Goal: Transaction & Acquisition: Book appointment/travel/reservation

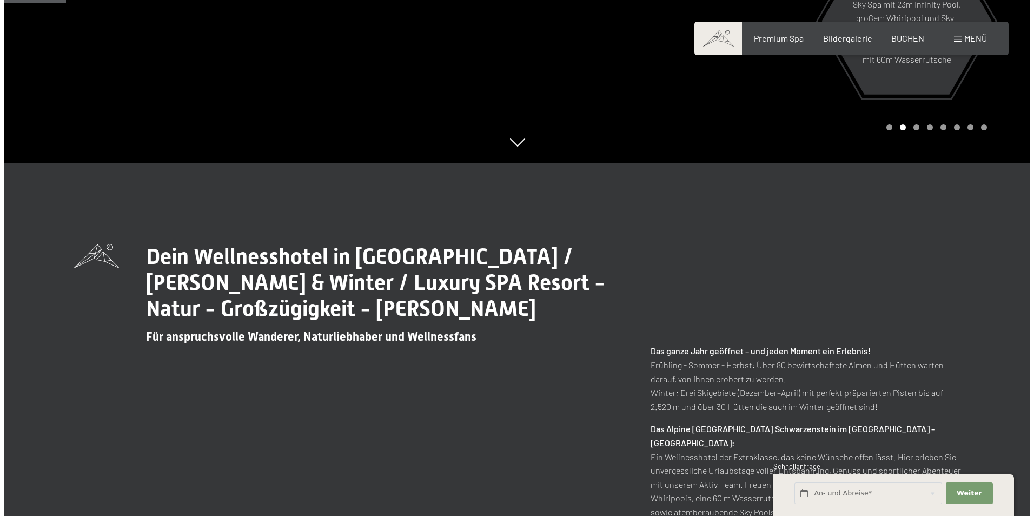
scroll to position [202, 0]
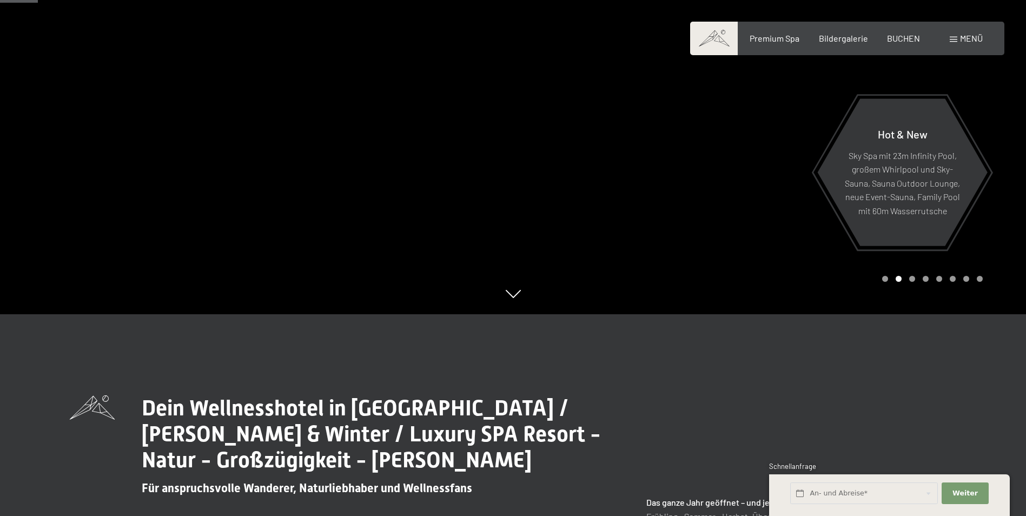
click at [961, 41] on span "Menü" at bounding box center [971, 38] width 23 height 10
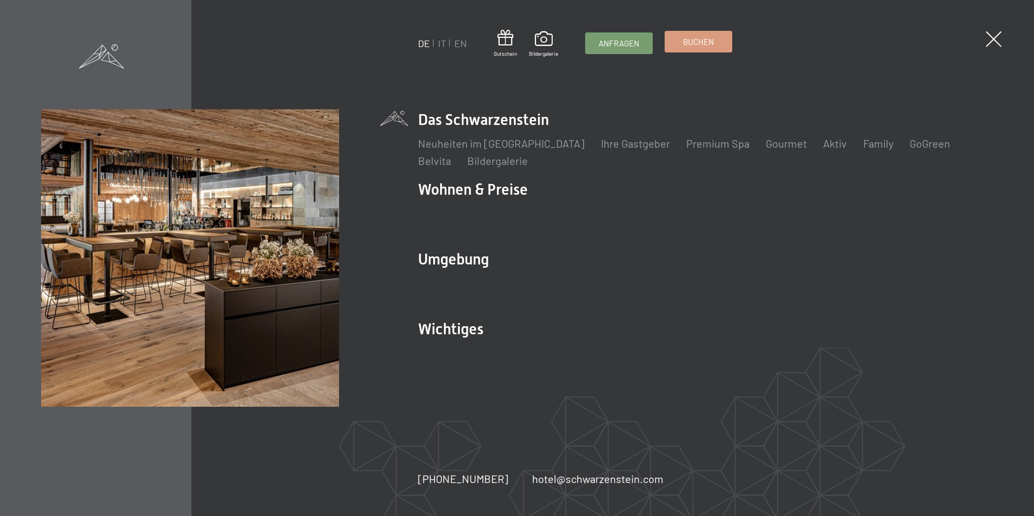
click at [675, 37] on link "Buchen" at bounding box center [698, 41] width 67 height 21
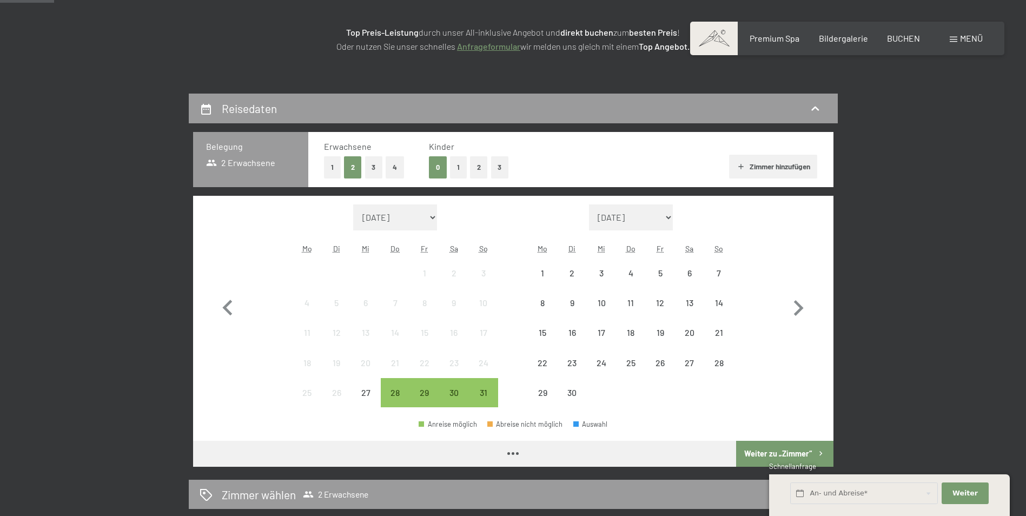
scroll to position [197, 0]
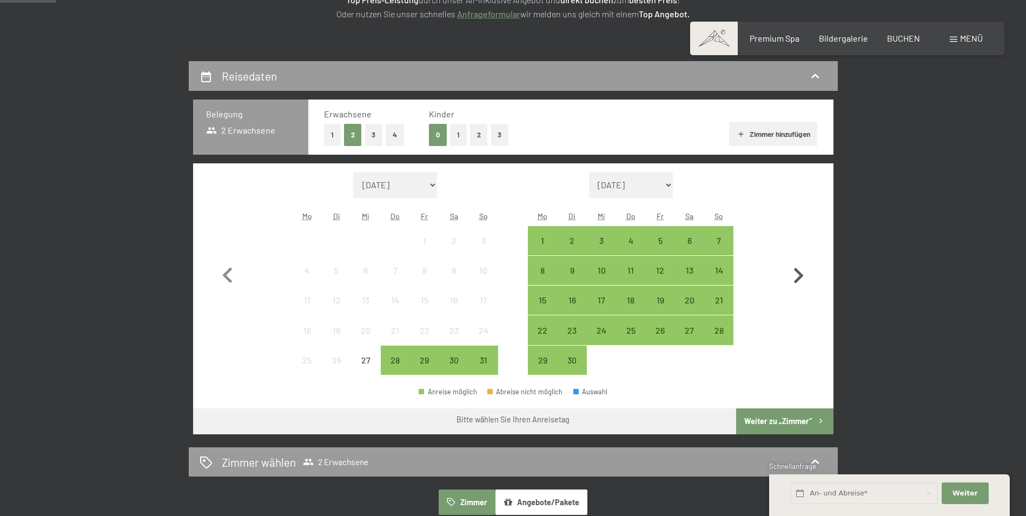
click at [797, 274] on icon "button" at bounding box center [798, 275] width 31 height 31
select select "2025-09-01"
select select "2025-10-01"
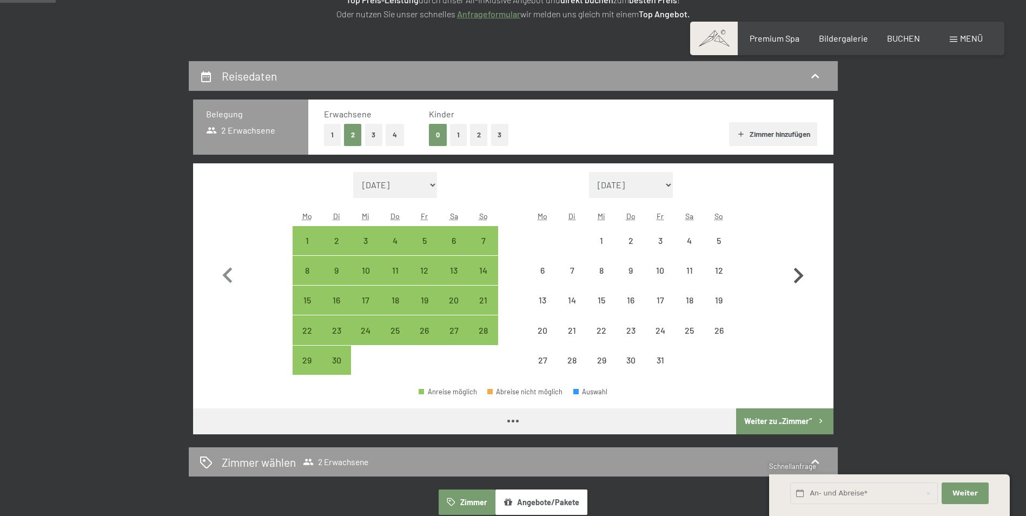
select select "2025-09-01"
select select "[DATE]"
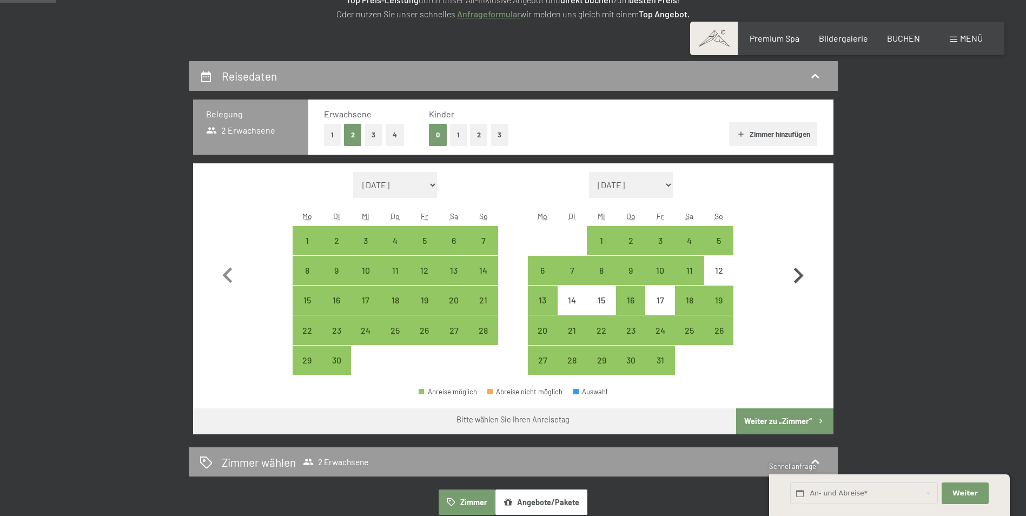
click at [798, 273] on icon "button" at bounding box center [799, 276] width 10 height 16
select select "[DATE]"
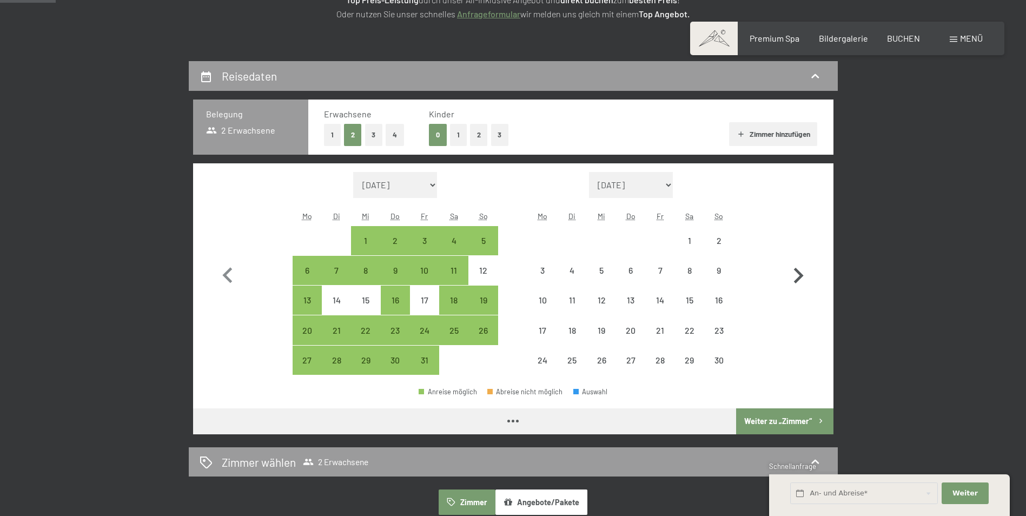
select select "[DATE]"
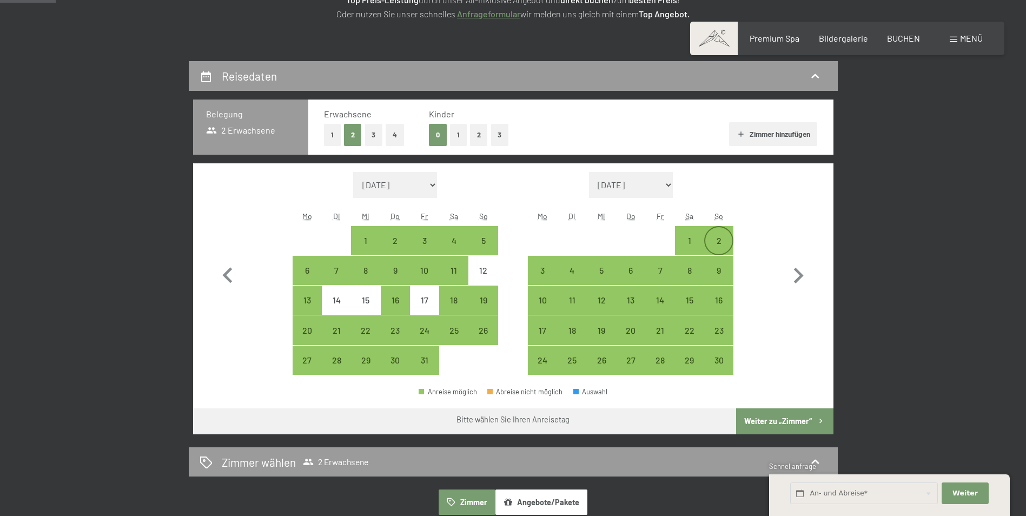
click at [720, 243] on div "2" at bounding box center [718, 249] width 27 height 27
select select "[DATE]"
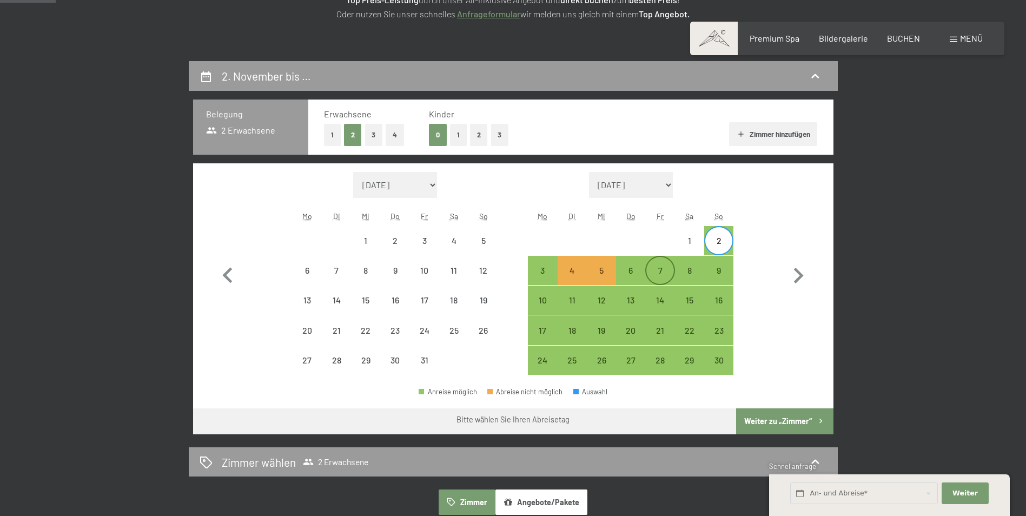
click at [654, 273] on div "7" at bounding box center [659, 279] width 27 height 27
select select "[DATE]"
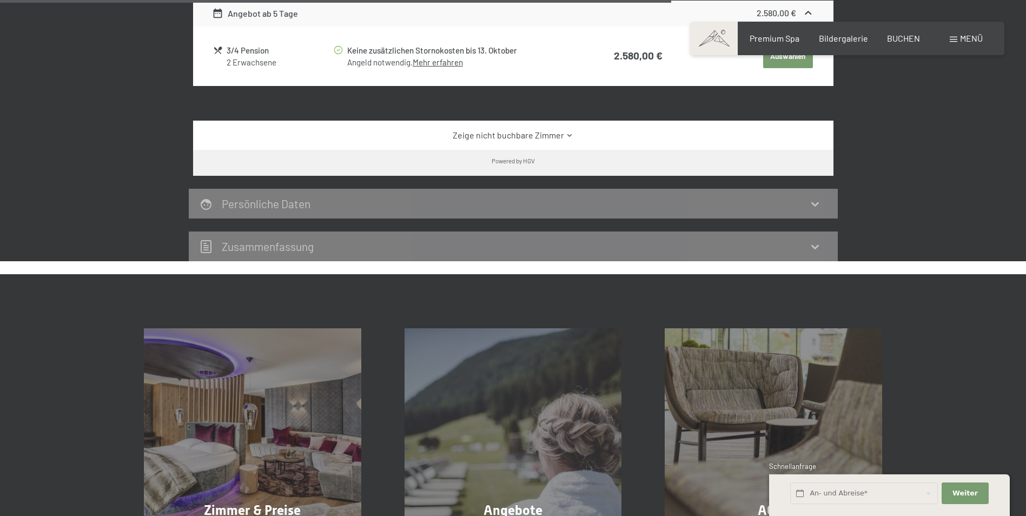
scroll to position [1002, 0]
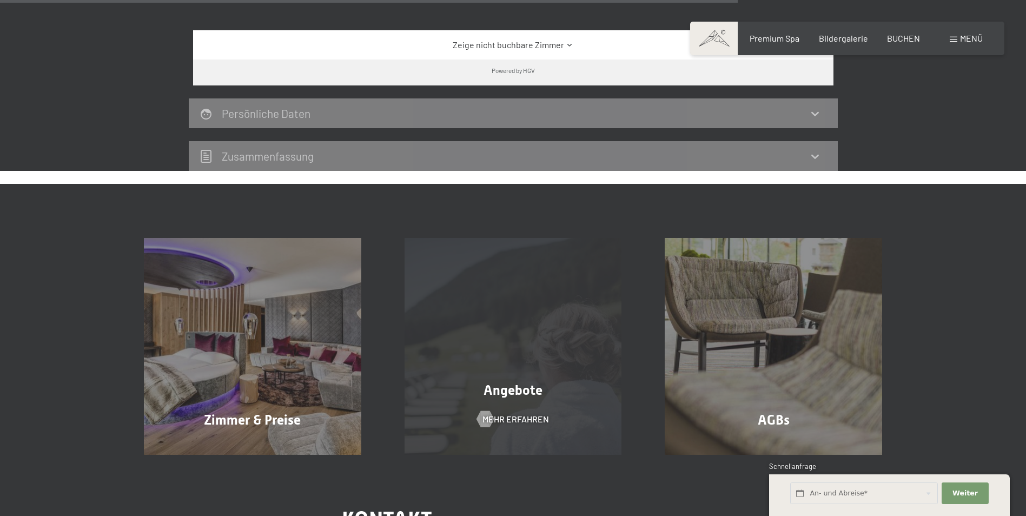
click at [536, 432] on div "Angebote Mehr erfahren" at bounding box center [513, 346] width 261 height 217
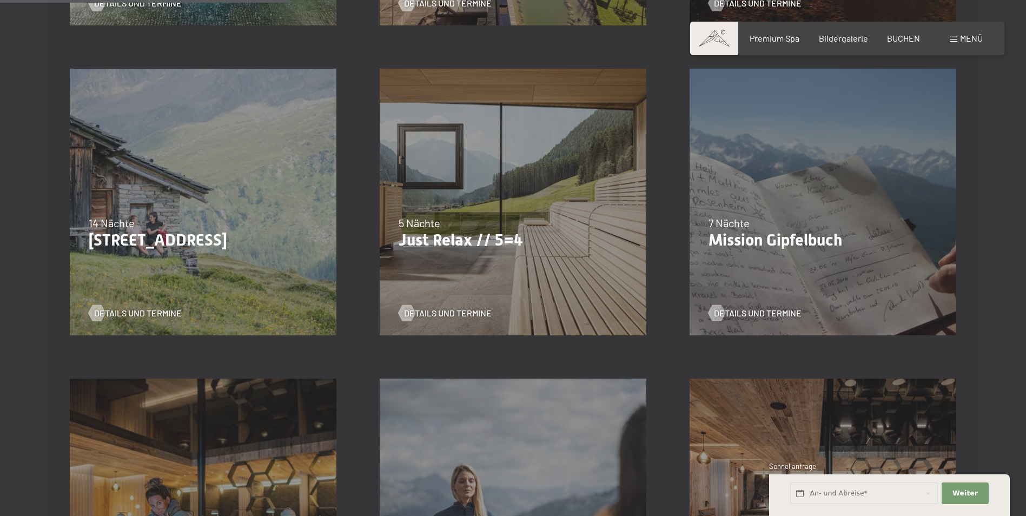
scroll to position [623, 0]
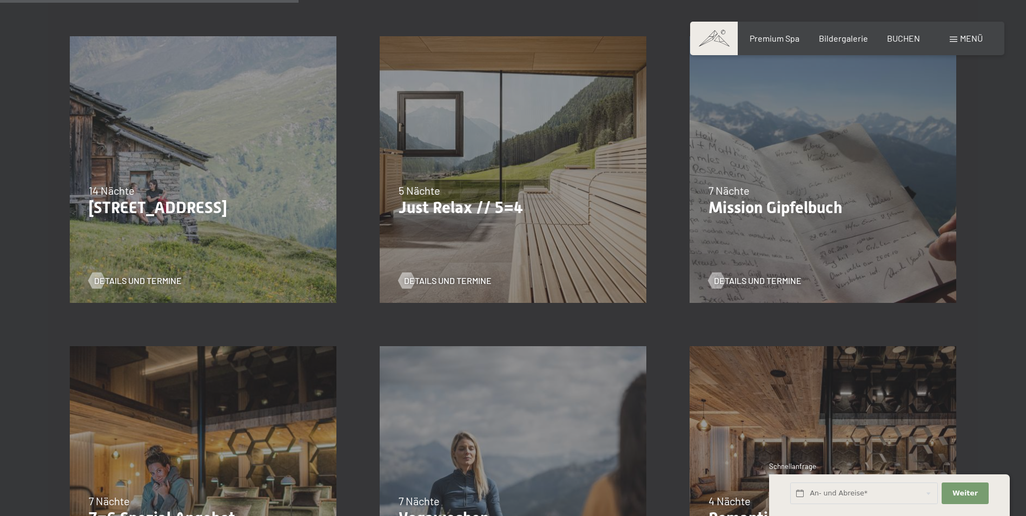
click at [475, 284] on span "Einwilligung Marketing*" at bounding box center [453, 289] width 89 height 11
click at [404, 284] on input "Einwilligung Marketing*" at bounding box center [398, 289] width 11 height 11
checkbox input "false"
click at [474, 276] on span "Details und Termine" at bounding box center [459, 281] width 88 height 12
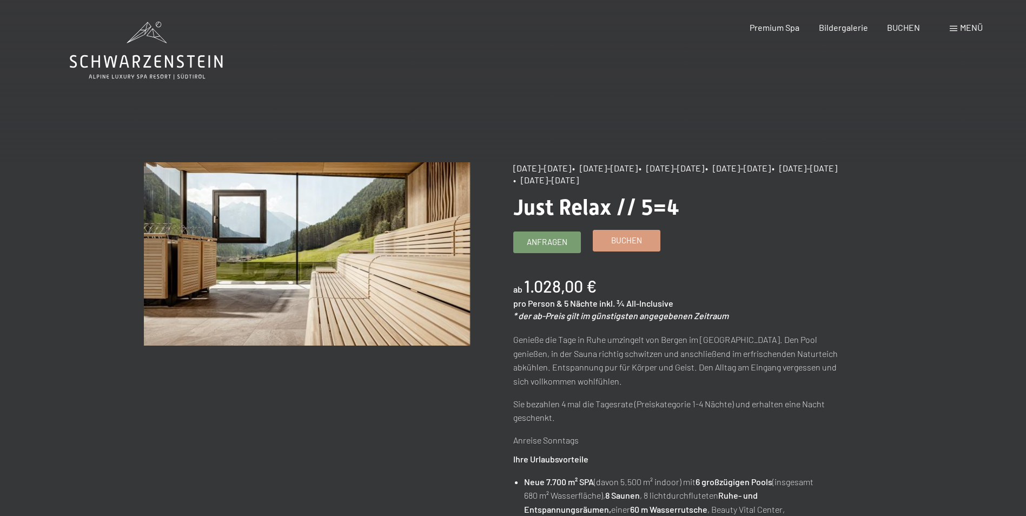
click at [620, 245] on span "Buchen" at bounding box center [626, 240] width 31 height 11
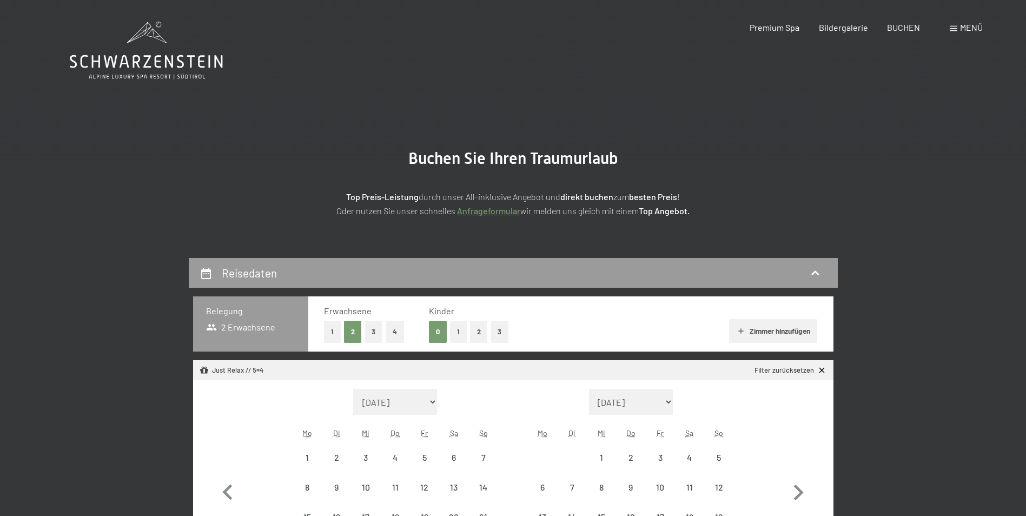
select select "[DATE]"
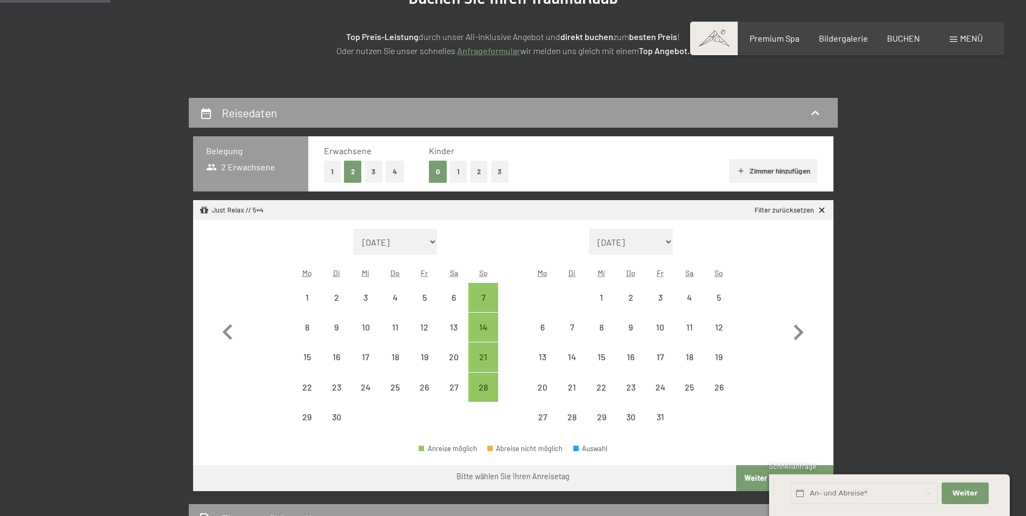
scroll to position [185, 0]
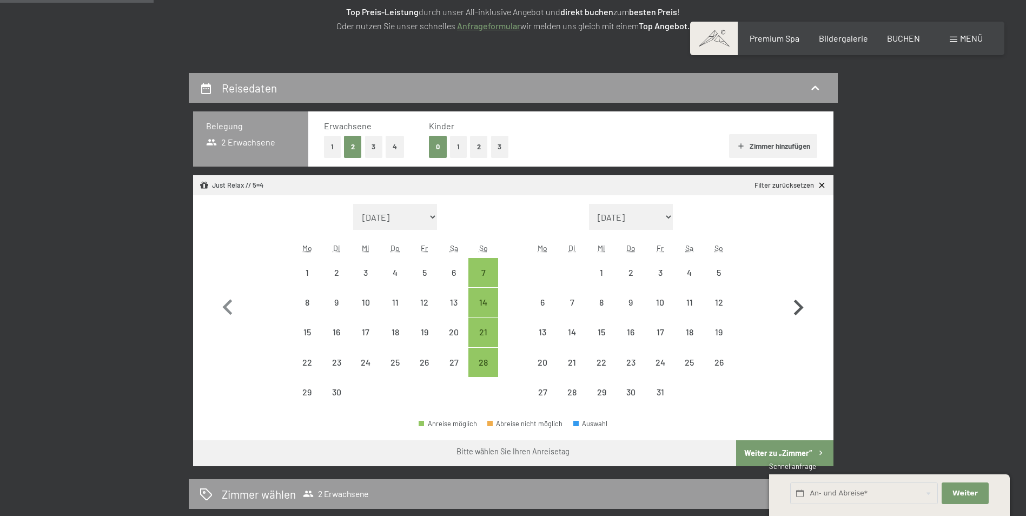
click at [791, 304] on icon "button" at bounding box center [798, 307] width 31 height 31
select select "[DATE]"
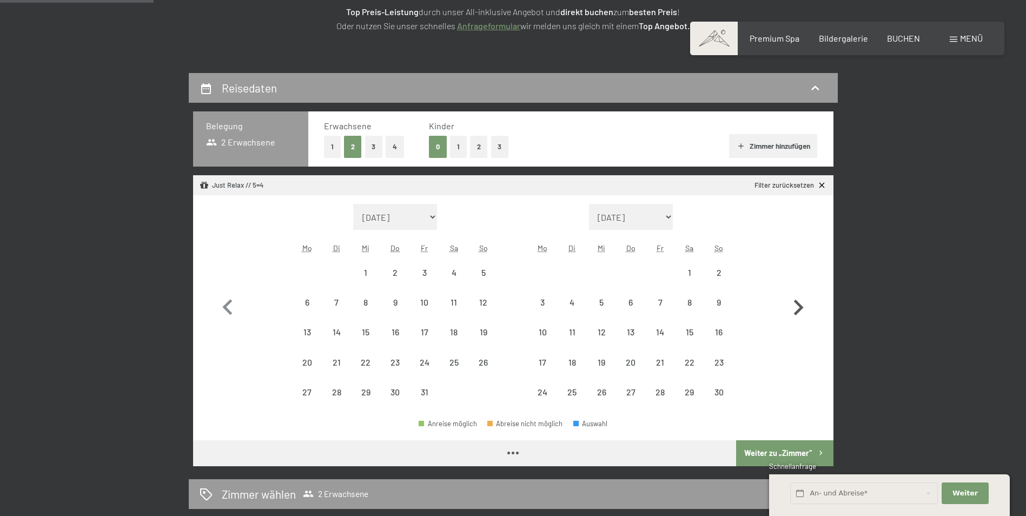
select select "[DATE]"
click at [720, 276] on div "2" at bounding box center [718, 281] width 27 height 27
select select "[DATE]"
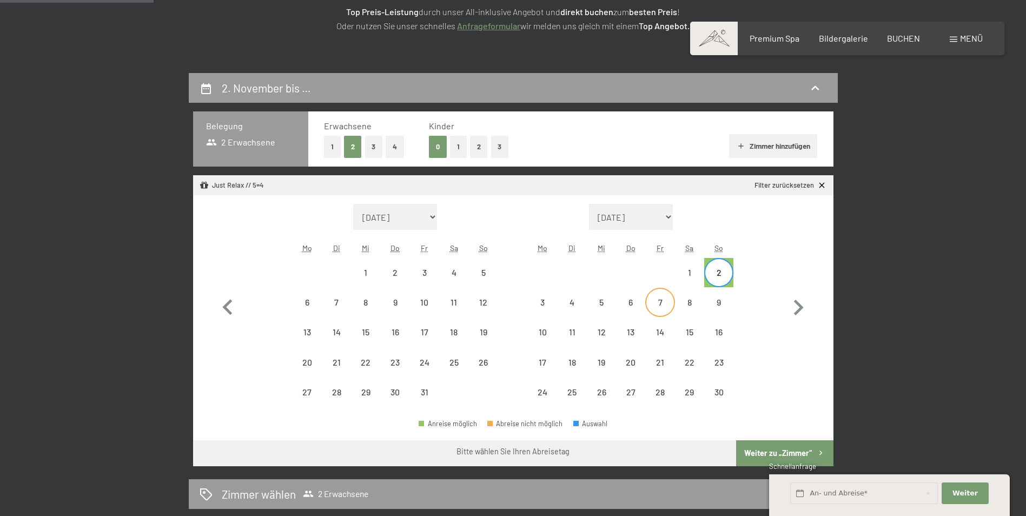
click at [658, 301] on div "7" at bounding box center [659, 311] width 27 height 27
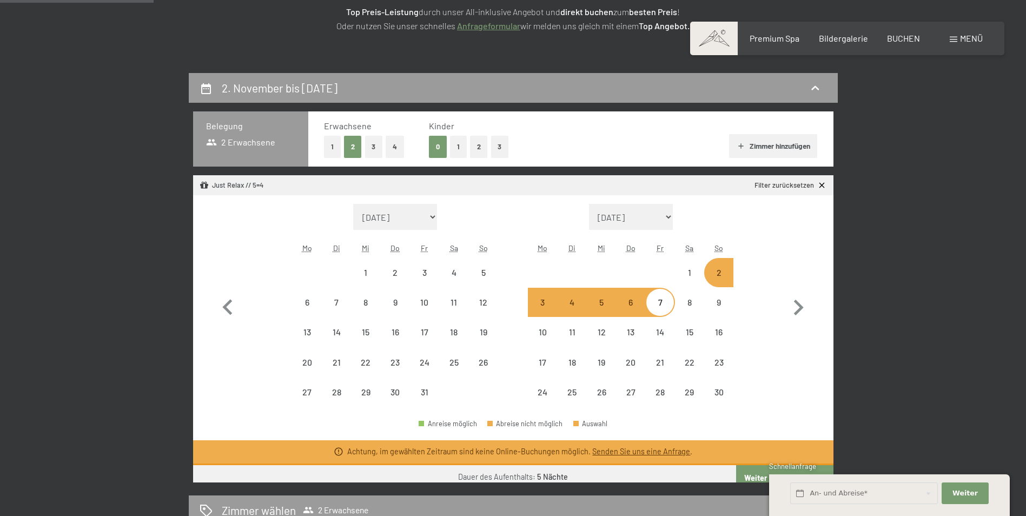
select select "[DATE]"
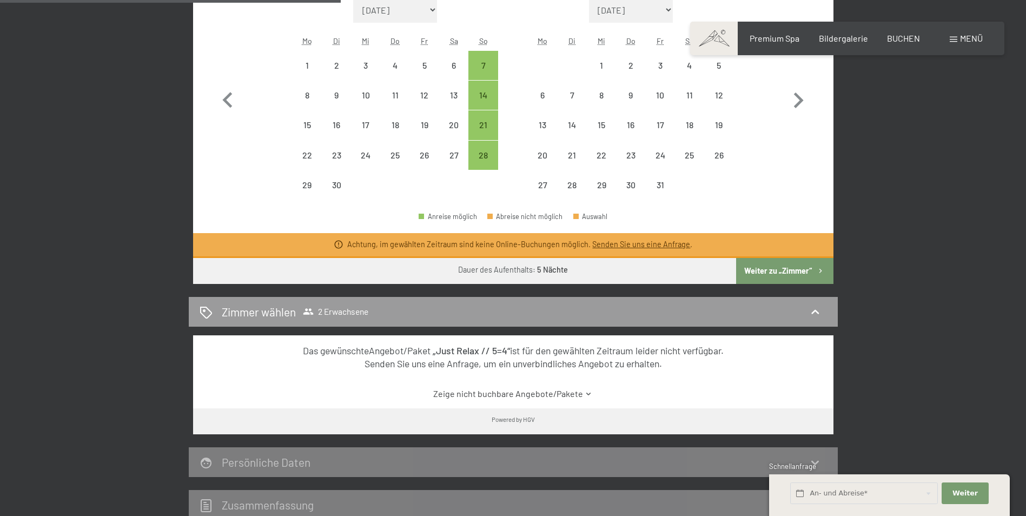
scroll to position [379, 0]
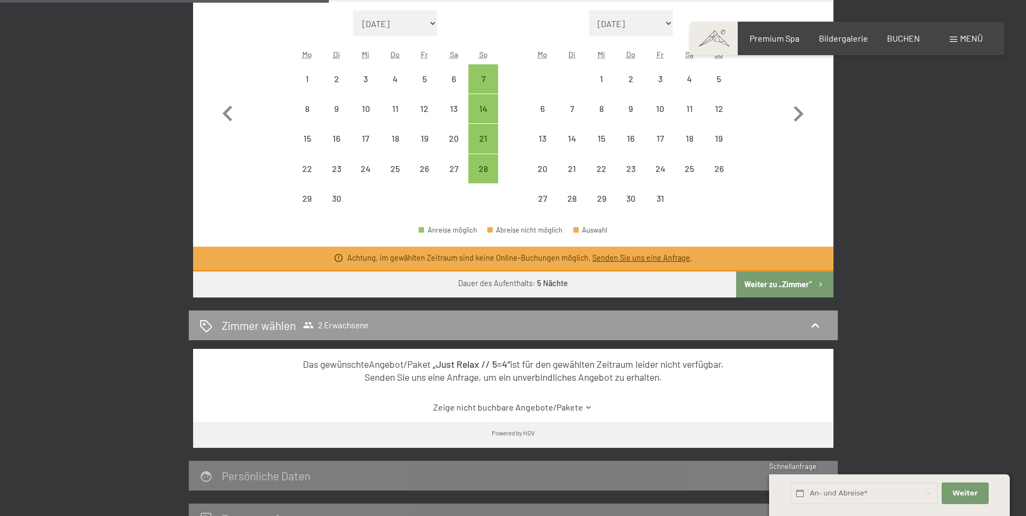
click at [940, 244] on div "2. November bis [DATE] Belegung 2 Erwachsene Erwachsene 1 2 3 4 Kinder 0 1 2 3 …" at bounding box center [513, 206] width 1026 height 654
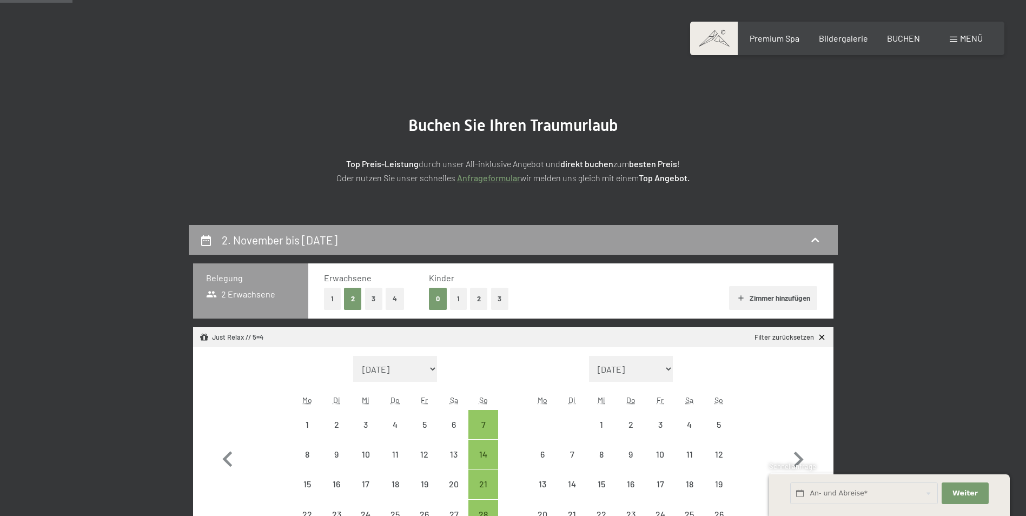
scroll to position [0, 0]
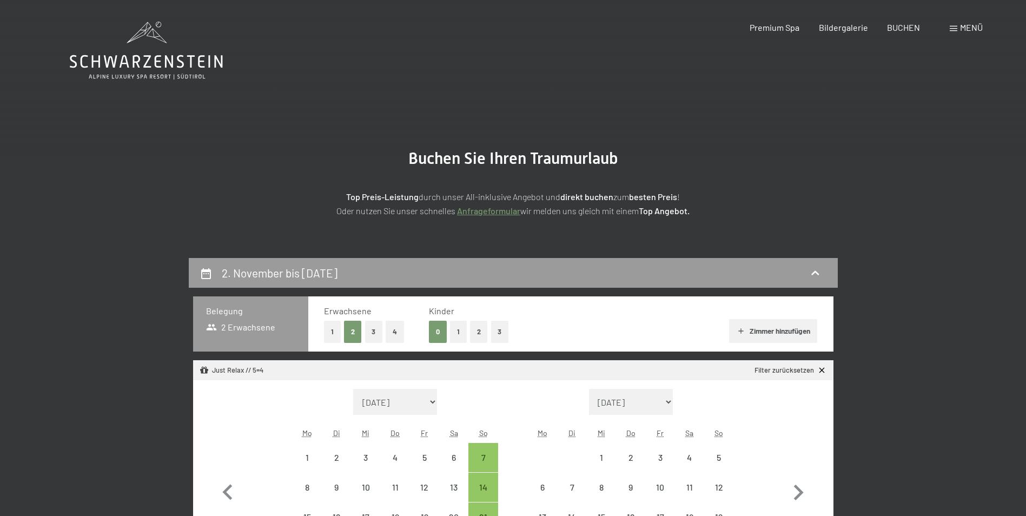
click at [483, 334] on button "2" at bounding box center [479, 332] width 18 height 22
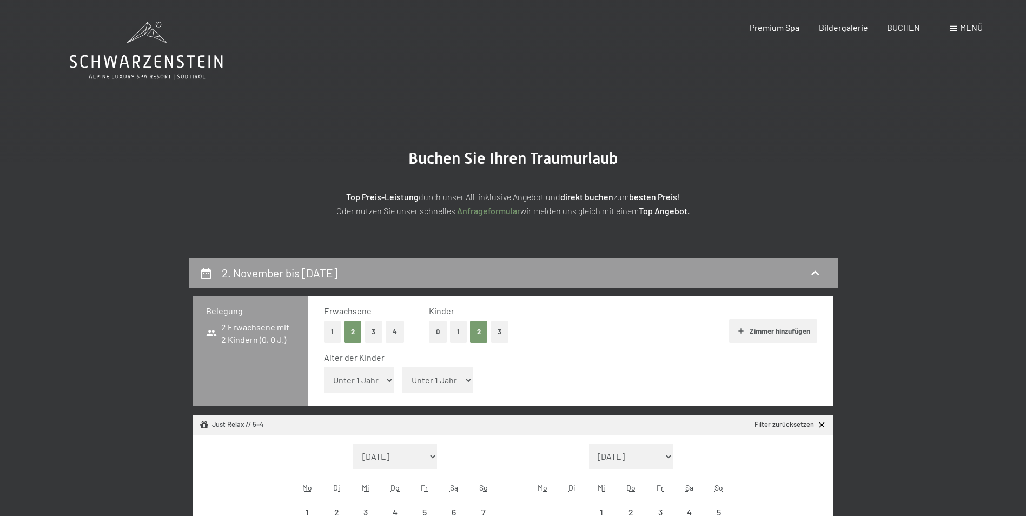
select select "[DATE]"
click at [364, 360] on div "Alter der Kinder" at bounding box center [566, 358] width 485 height 12
click at [383, 379] on select "Unter 1 Jahr 1 Jahr 2 Jahre 3 Jahre 4 Jahre 5 Jahre 6 Jahre 7 Jahre 8 Jahre 9 J…" at bounding box center [359, 380] width 70 height 26
select select "3"
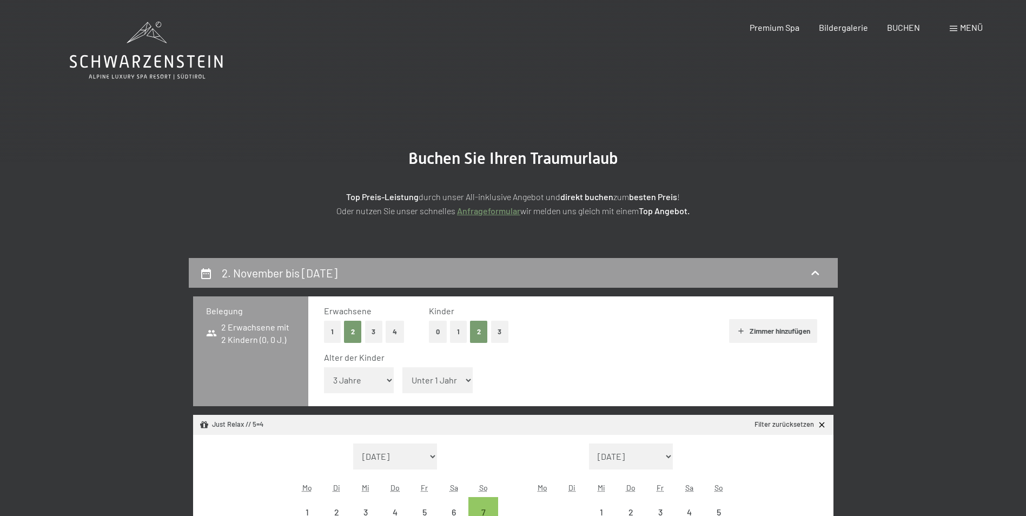
click at [324, 367] on select "Unter 1 Jahr 1 Jahr 2 Jahre 3 Jahre 4 Jahre 5 Jahre 6 Jahre 7 Jahre 8 Jahre 9 J…" at bounding box center [359, 380] width 70 height 26
select select "[DATE]"
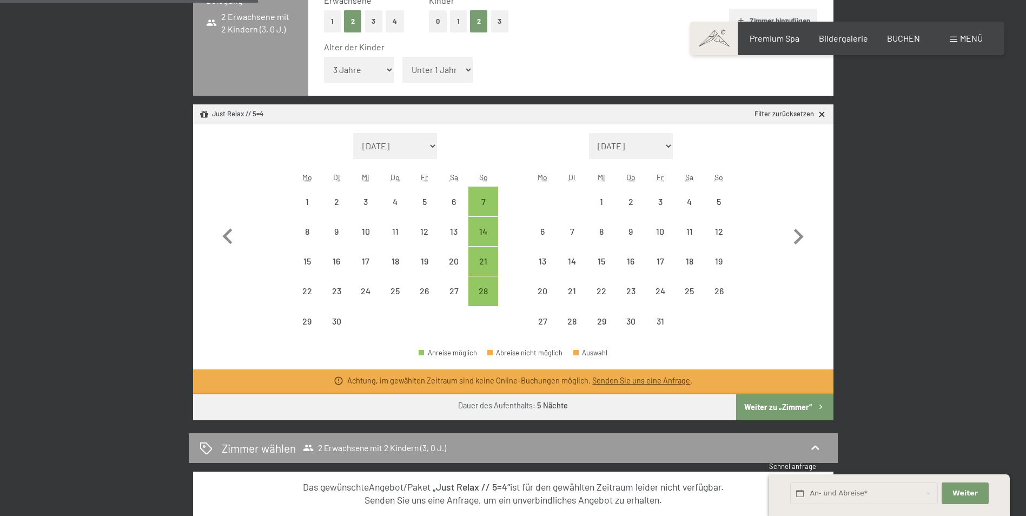
click at [786, 403] on button "Weiter zu „Zimmer“" at bounding box center [784, 407] width 97 height 26
select select "[DATE]"
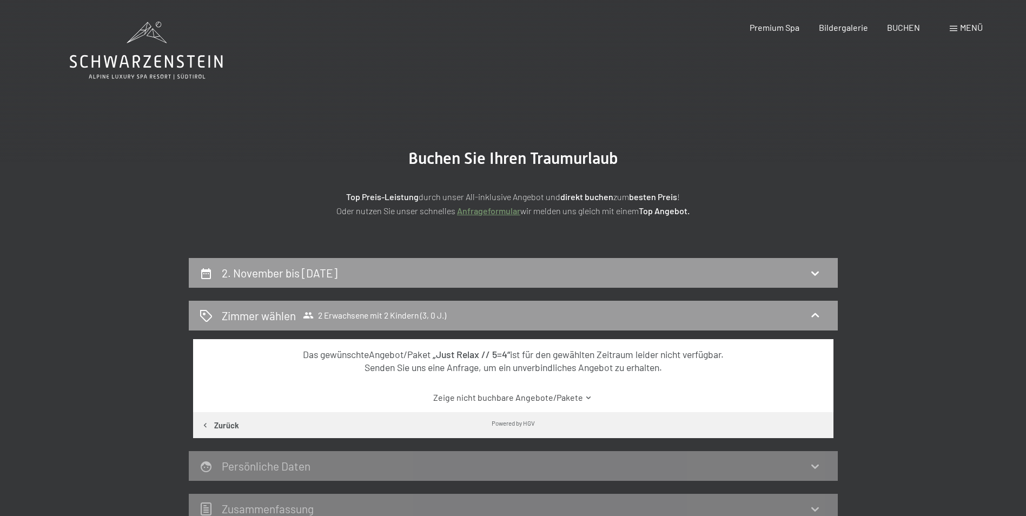
click at [554, 401] on link "Zeige nicht buchbare Angebote/Pakete" at bounding box center [513, 398] width 602 height 12
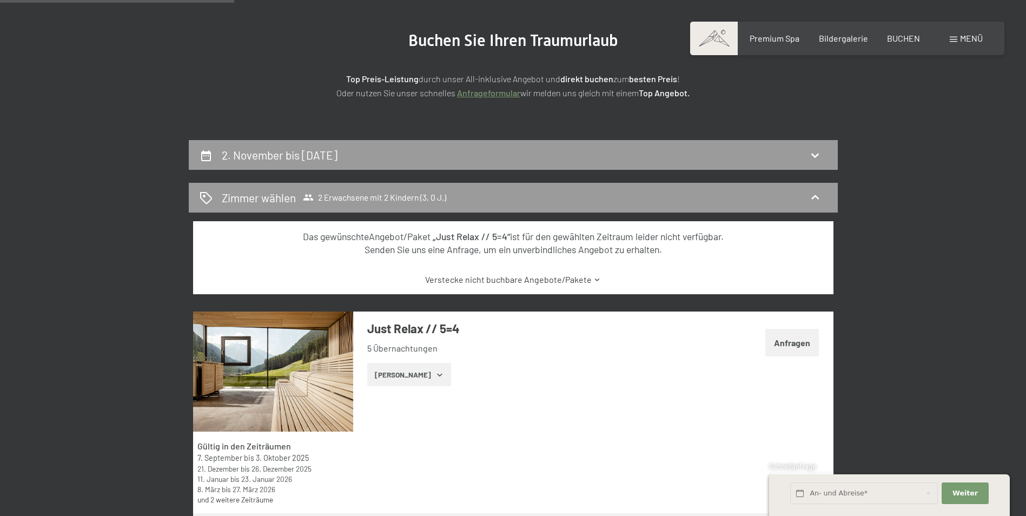
scroll to position [231, 0]
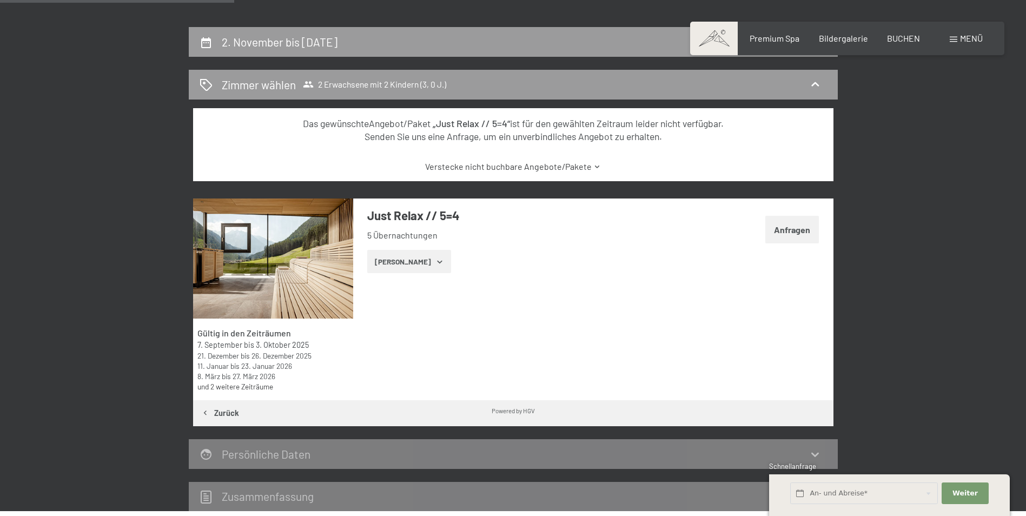
click at [791, 241] on button "Anfragen" at bounding box center [792, 230] width 54 height 28
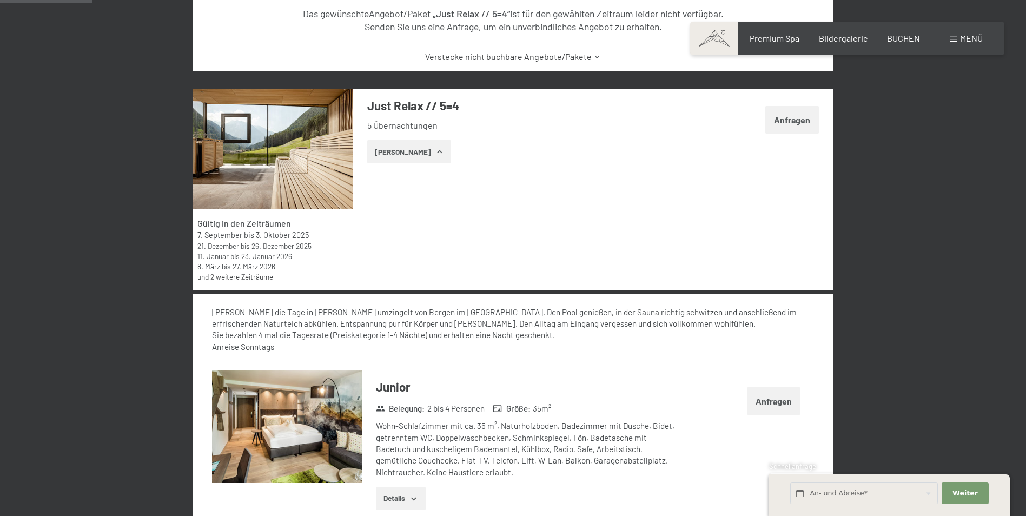
scroll to position [336, 0]
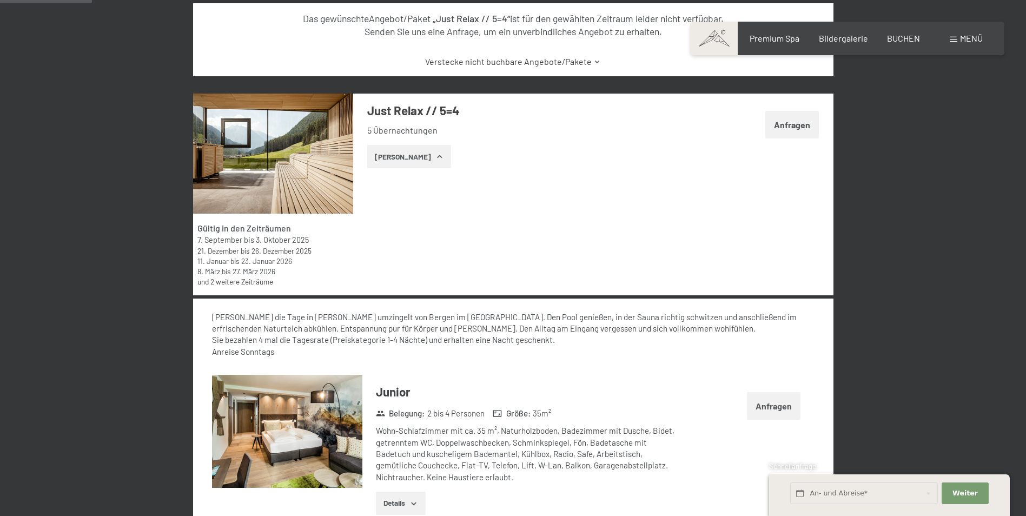
click at [263, 278] on link "und 2 weitere Zeiträume" at bounding box center [235, 281] width 76 height 9
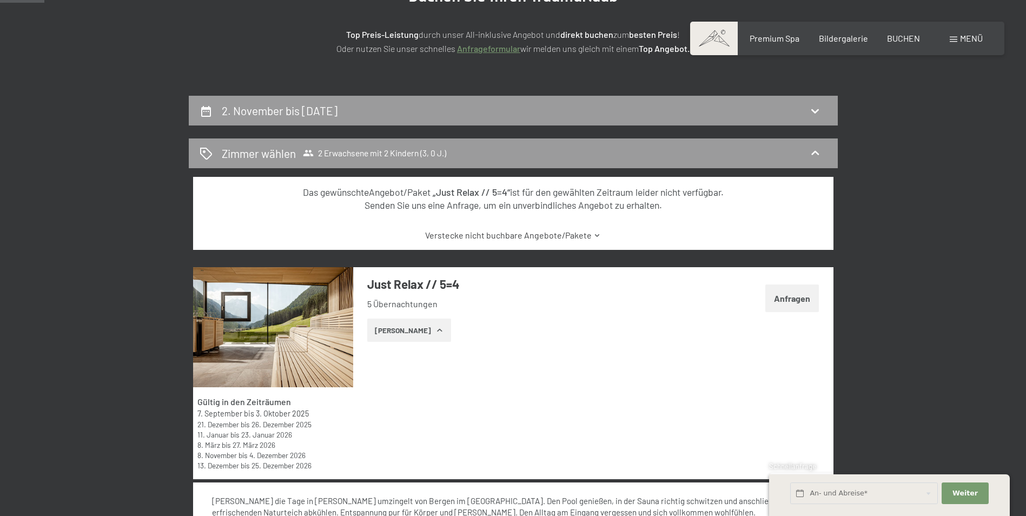
scroll to position [120, 0]
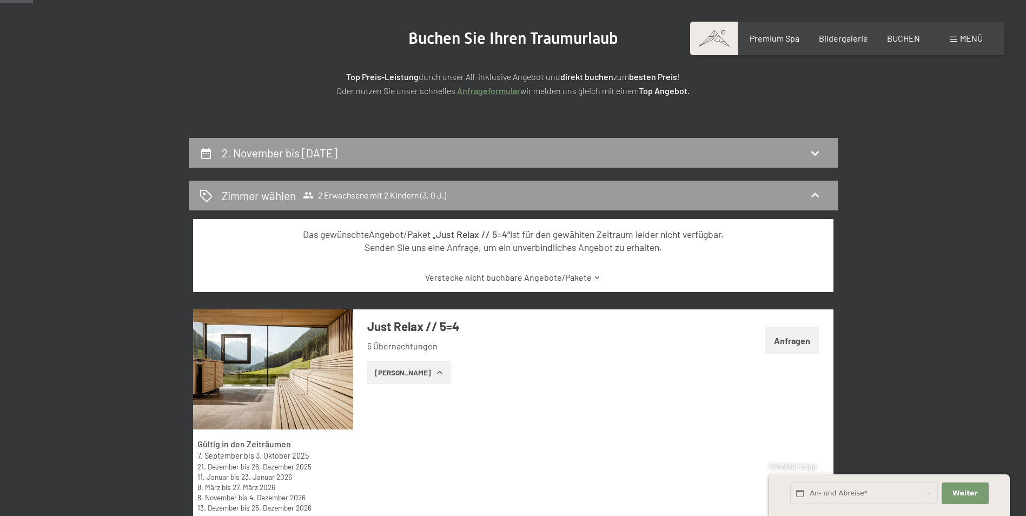
click at [289, 151] on h2 "2. November bis [DATE]" at bounding box center [280, 153] width 116 height 14
select select "3"
select select "[DATE]"
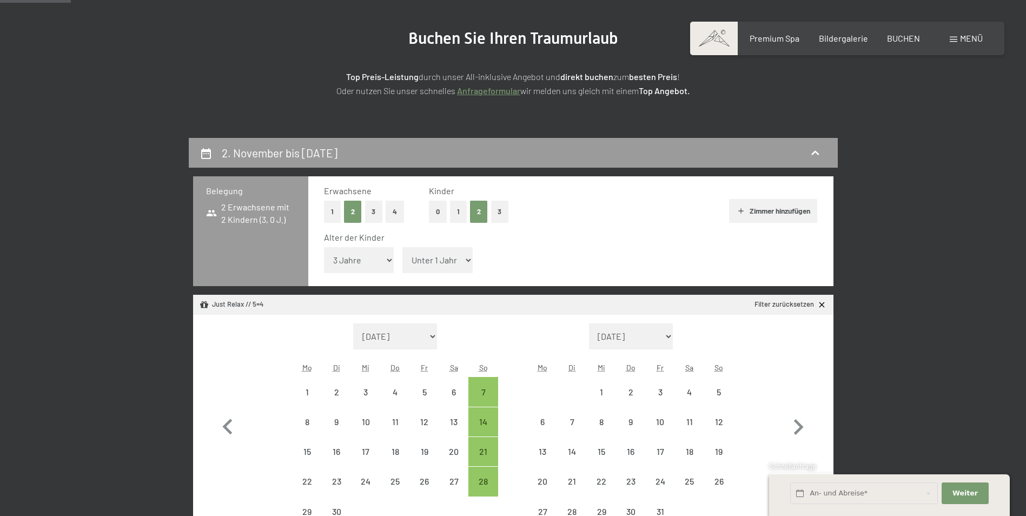
scroll to position [258, 0]
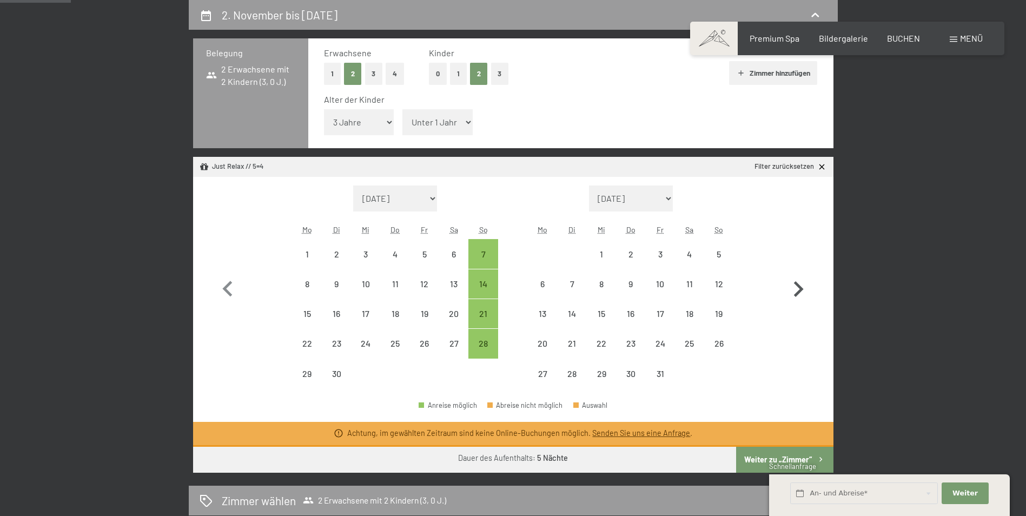
click at [795, 284] on icon "button" at bounding box center [799, 289] width 10 height 16
select select "[DATE]"
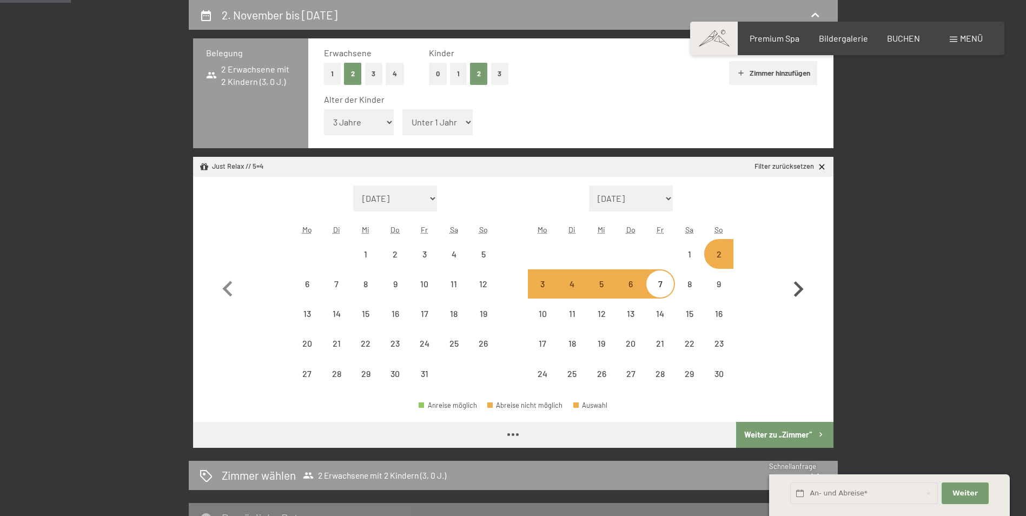
select select "[DATE]"
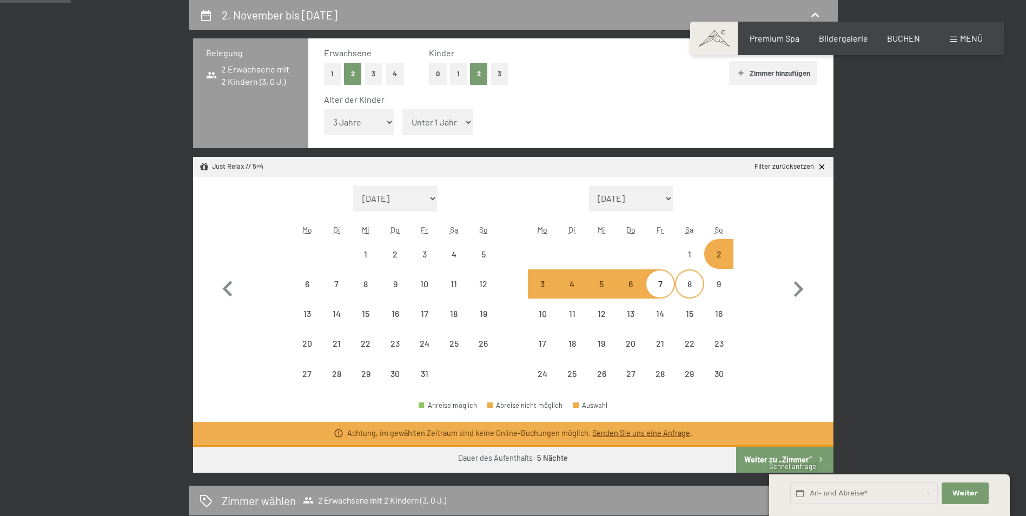
click at [687, 285] on div "8" at bounding box center [689, 293] width 27 height 27
select select "[DATE]"
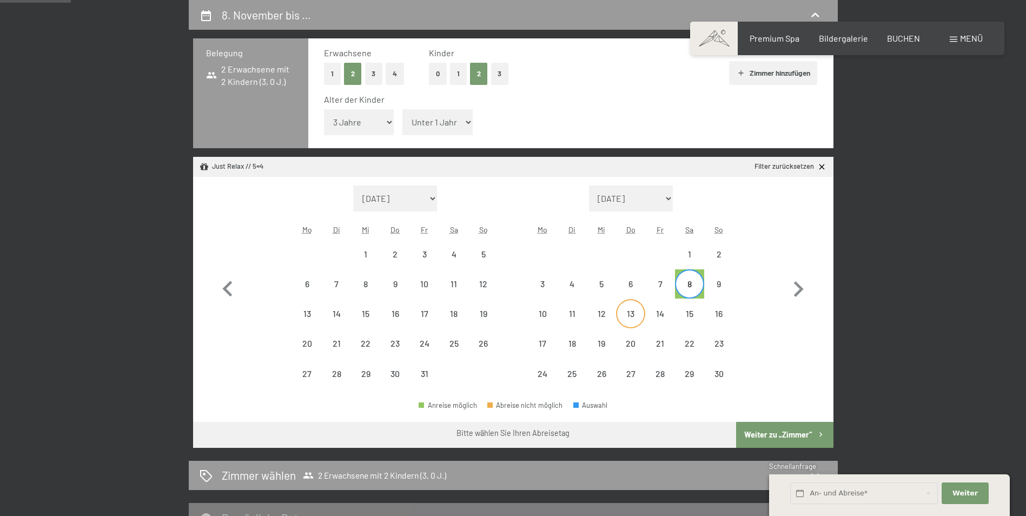
click at [633, 313] on div "13" at bounding box center [630, 322] width 27 height 27
select select "[DATE]"
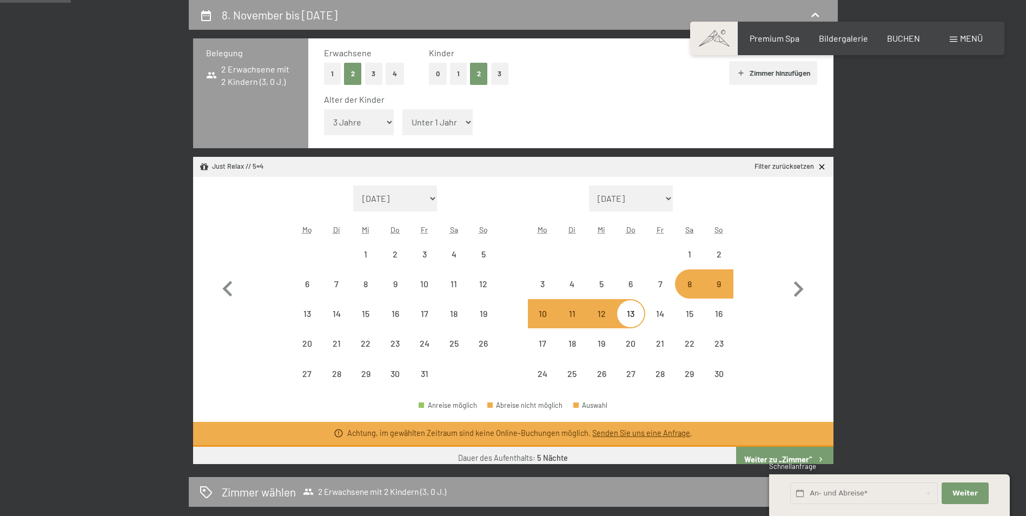
select select "[DATE]"
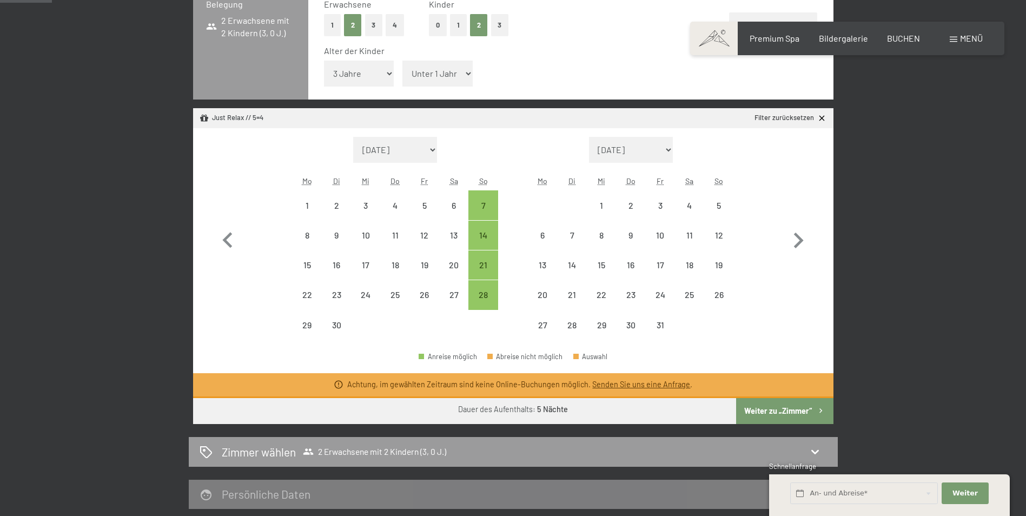
scroll to position [323, 0]
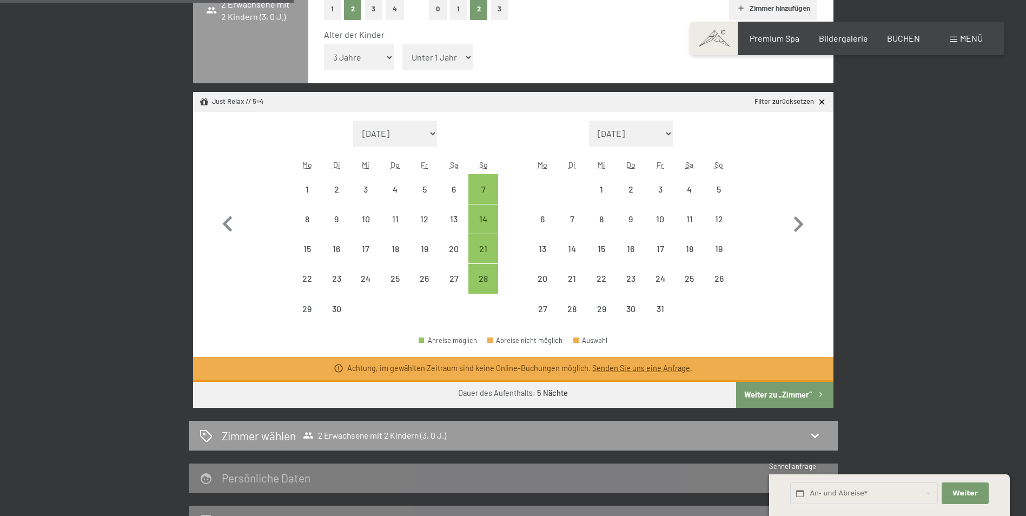
click at [776, 386] on button "Weiter zu „Zimmer“" at bounding box center [784, 395] width 97 height 26
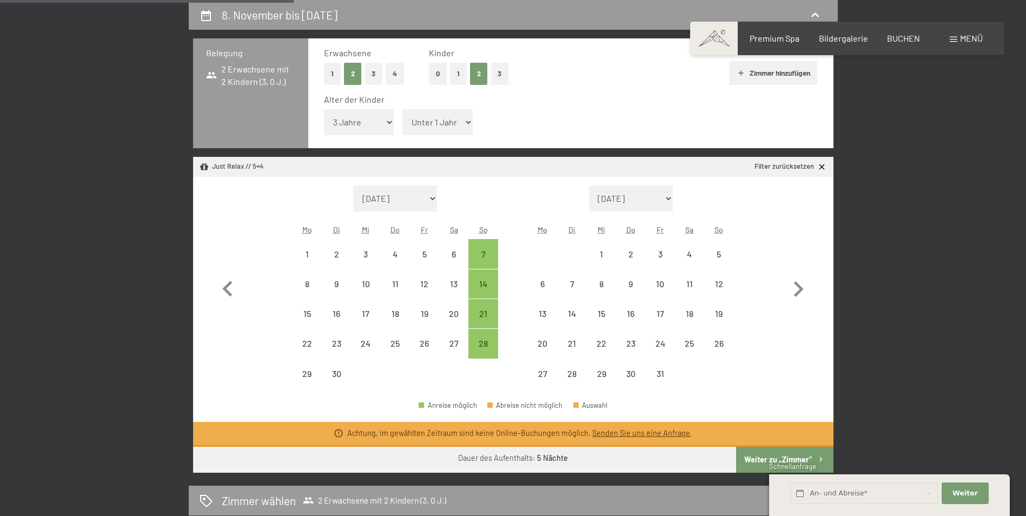
select select "[DATE]"
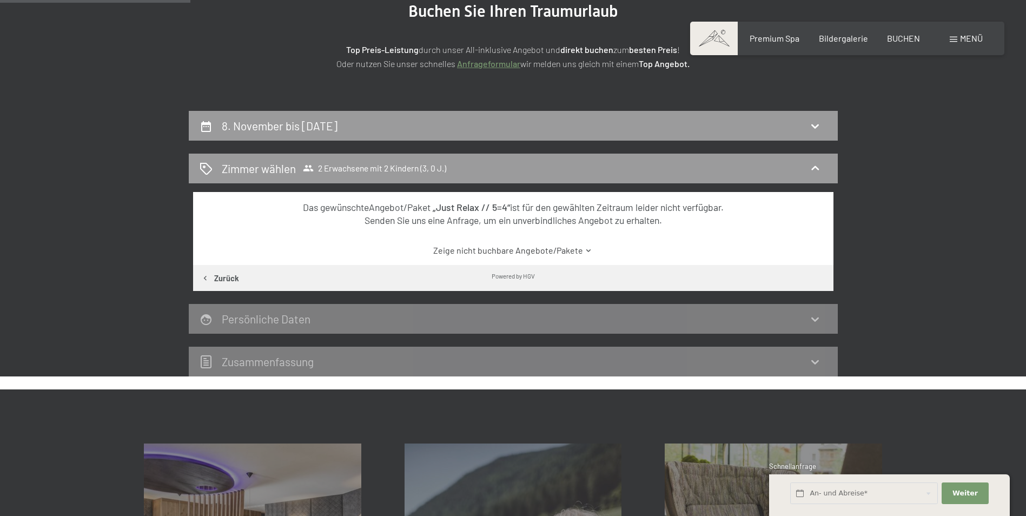
scroll to position [114, 0]
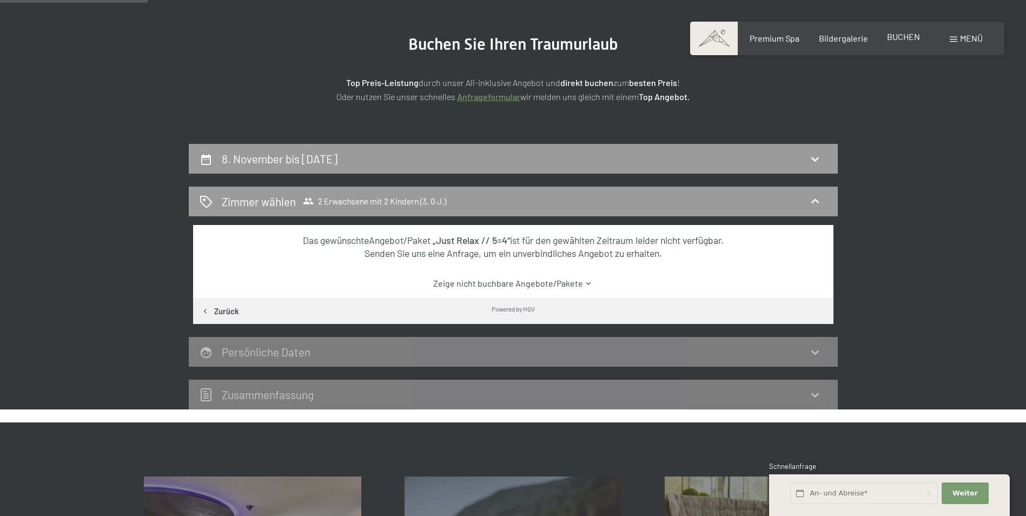
click at [907, 35] on span "BUCHEN" at bounding box center [903, 36] width 33 height 10
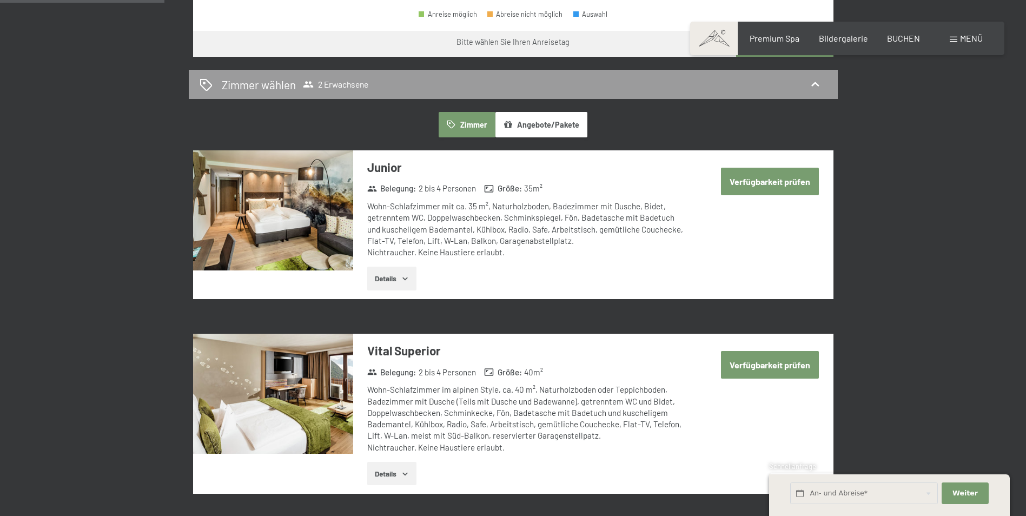
scroll to position [561, 0]
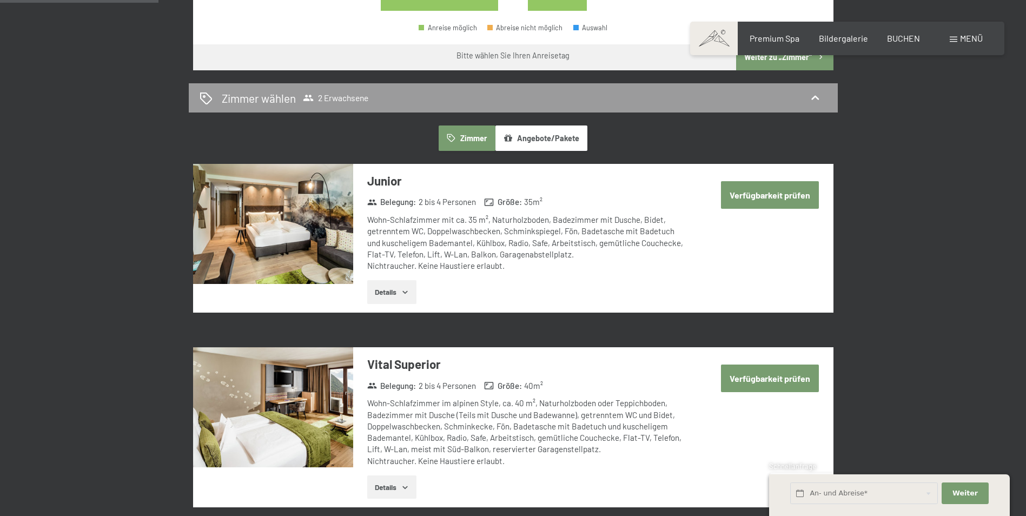
click at [752, 198] on button "Verfügbarkeit prüfen" at bounding box center [770, 195] width 98 height 28
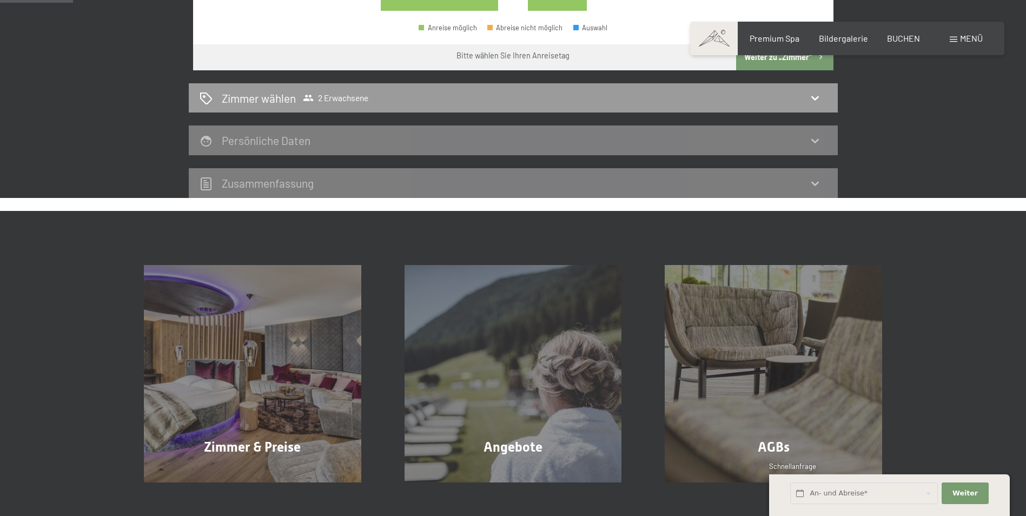
scroll to position [258, 0]
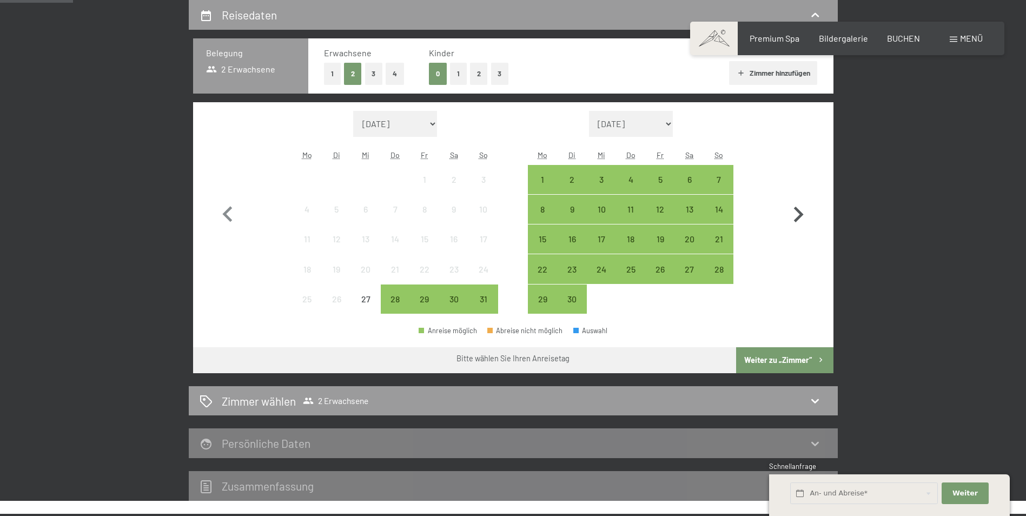
click at [798, 220] on icon "button" at bounding box center [799, 215] width 10 height 16
select select "[DATE]"
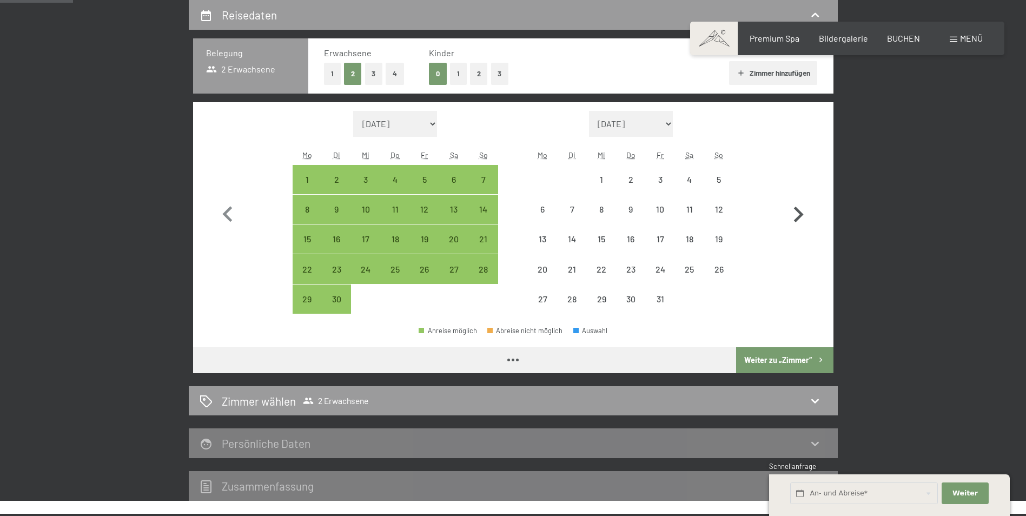
select select "[DATE]"
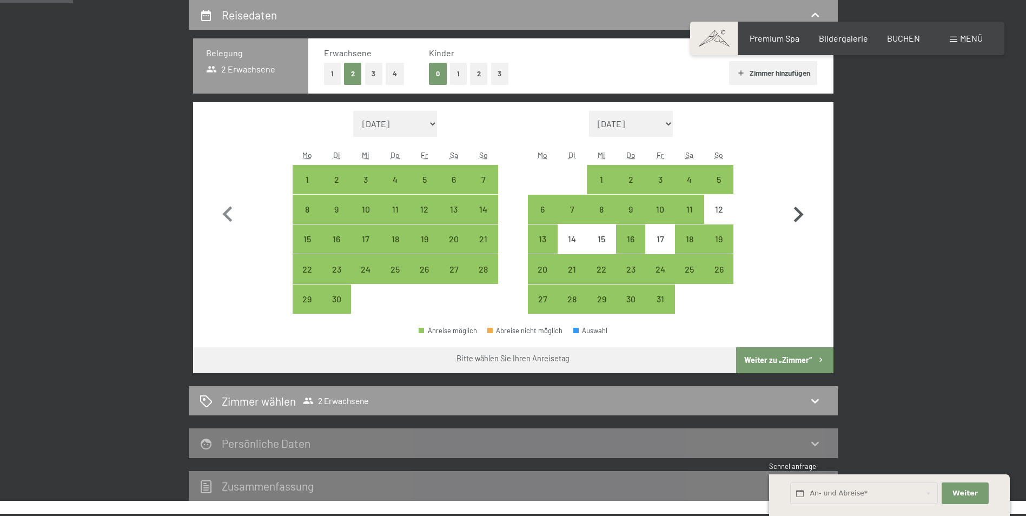
click at [798, 220] on icon "button" at bounding box center [799, 215] width 10 height 16
select select "[DATE]"
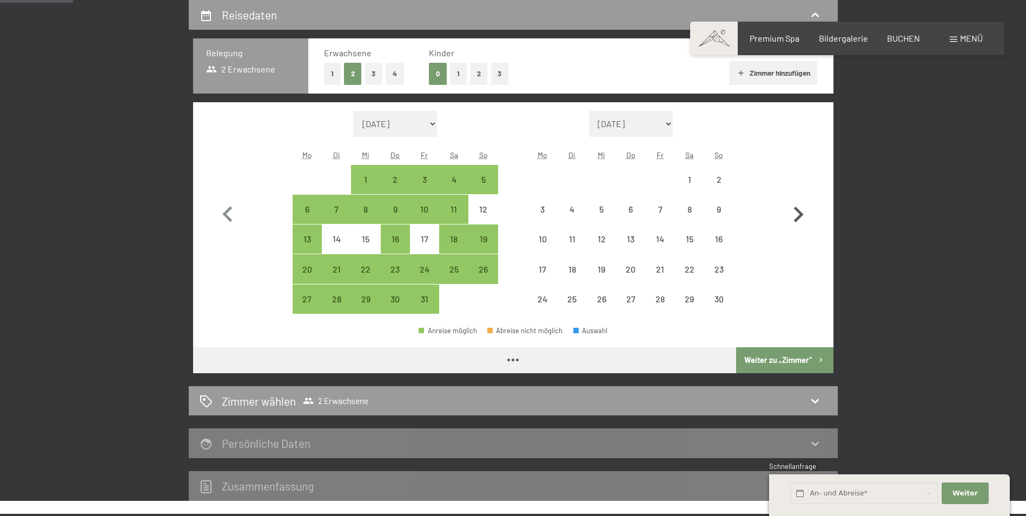
select select "[DATE]"
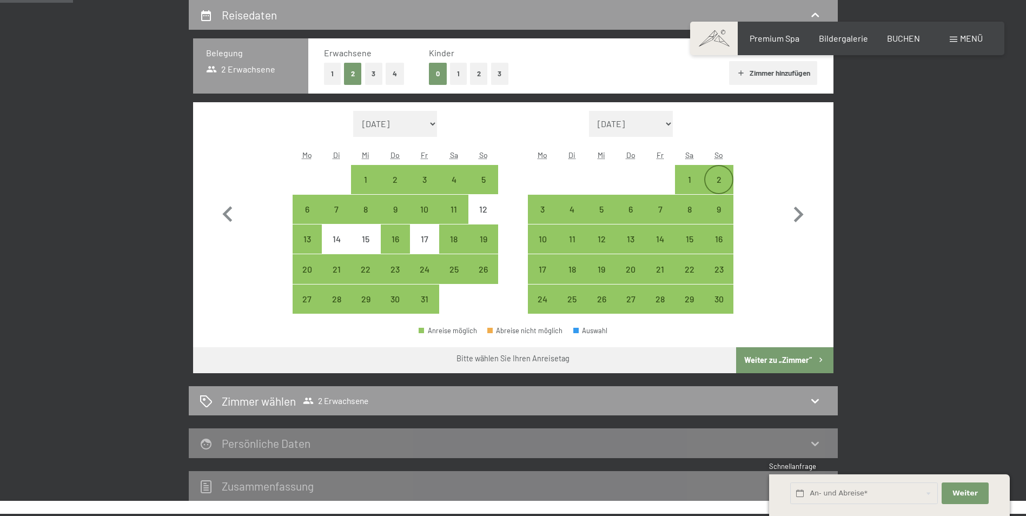
click at [715, 186] on div "2" at bounding box center [718, 188] width 27 height 27
select select "[DATE]"
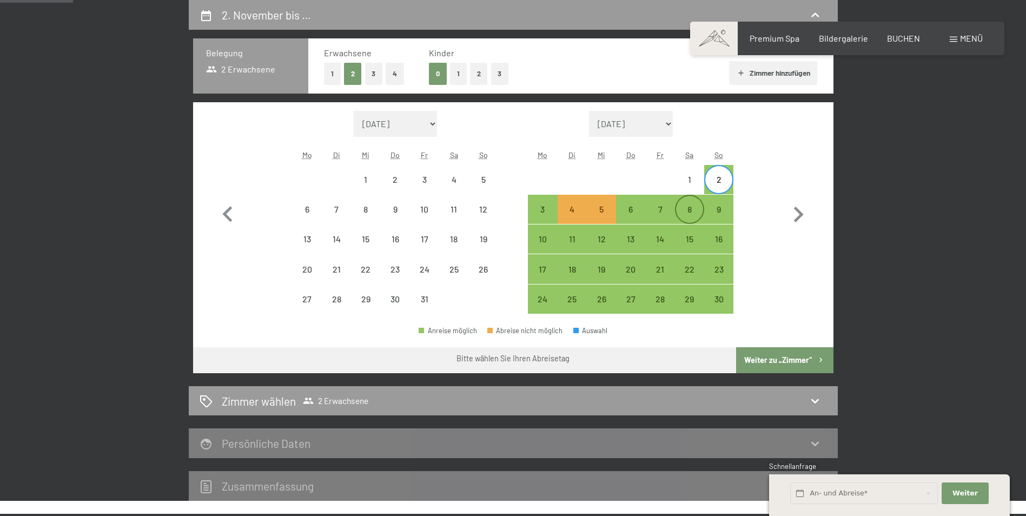
click at [691, 218] on div "8" at bounding box center [689, 218] width 27 height 27
select select "[DATE]"
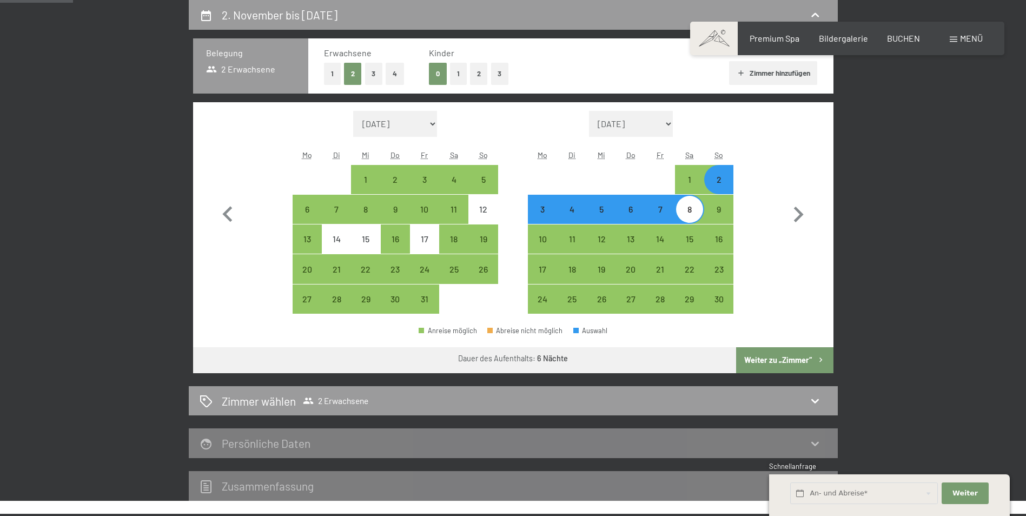
click at [780, 362] on button "Weiter zu „Zimmer“" at bounding box center [784, 360] width 97 height 26
select select "[DATE]"
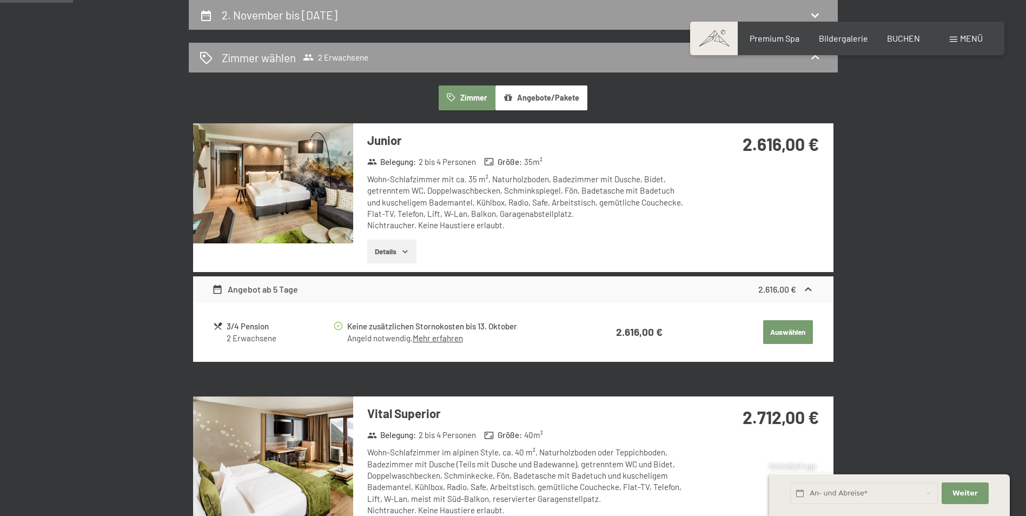
click at [326, 210] on img at bounding box center [273, 183] width 160 height 120
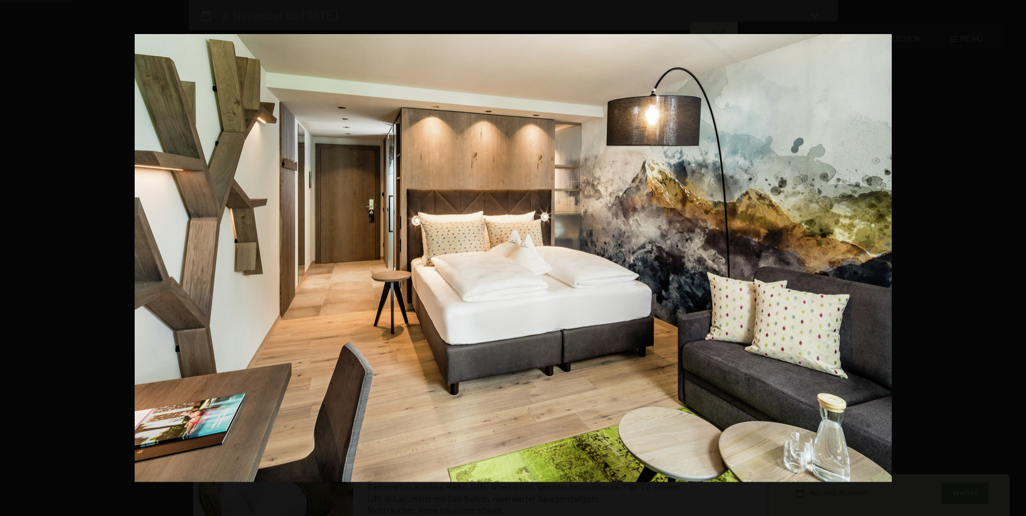
click at [1015, 258] on button "button" at bounding box center [1007, 258] width 38 height 54
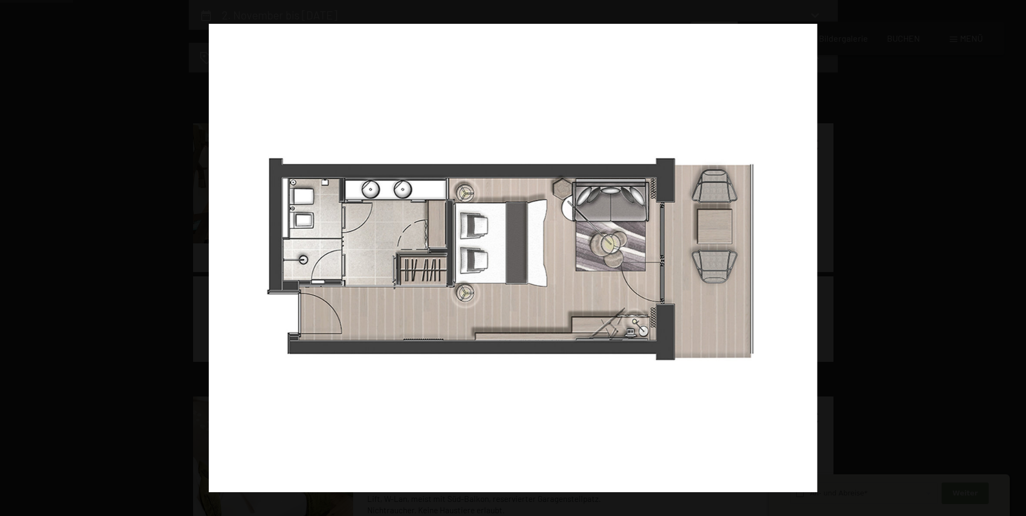
click at [1015, 258] on button "button" at bounding box center [1007, 258] width 38 height 54
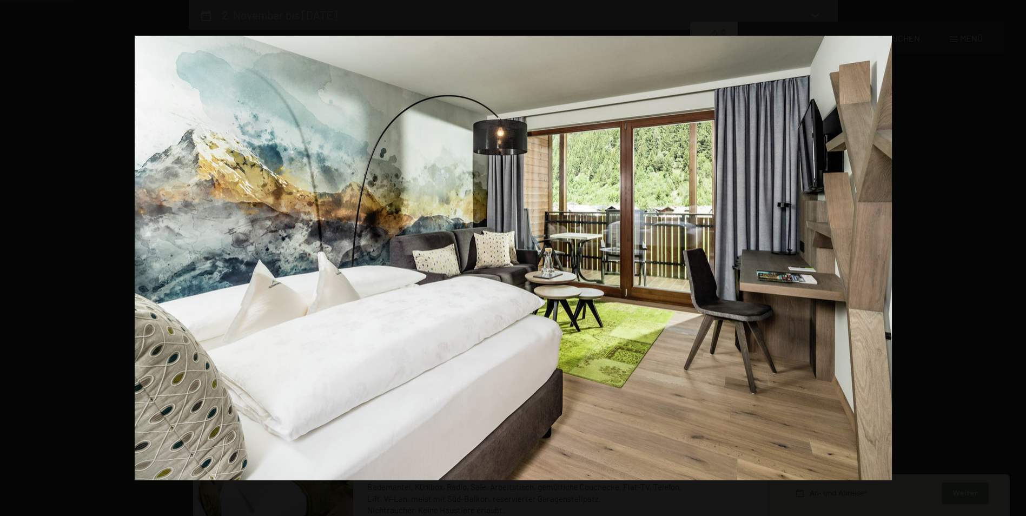
click at [1015, 258] on button "button" at bounding box center [1007, 258] width 38 height 54
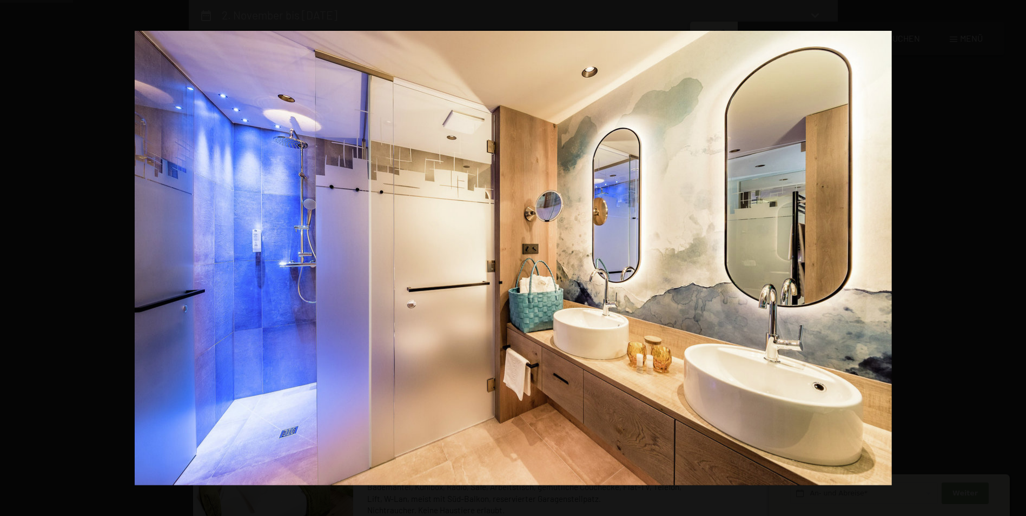
click at [1015, 258] on button "button" at bounding box center [1007, 258] width 38 height 54
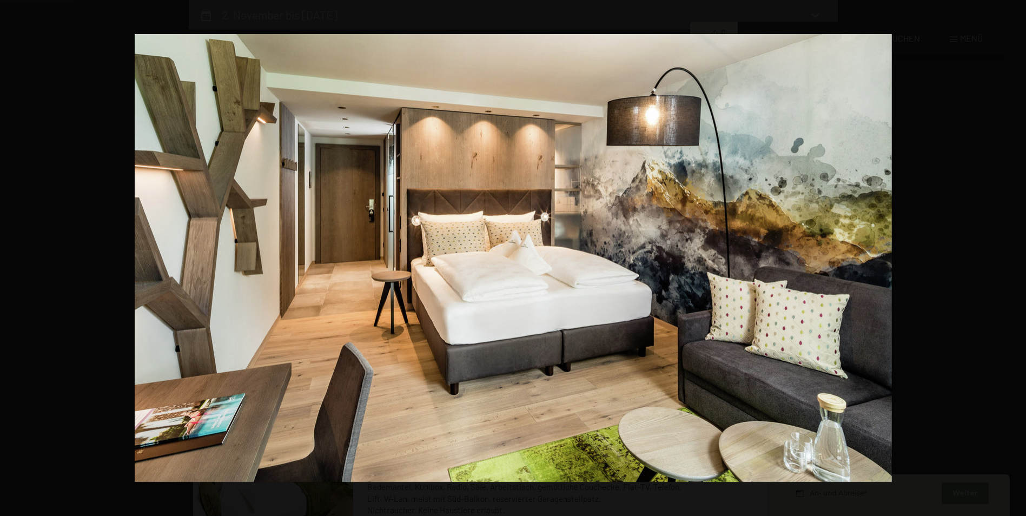
click at [1015, 258] on button "button" at bounding box center [1007, 258] width 38 height 54
